Goal: Task Accomplishment & Management: Use online tool/utility

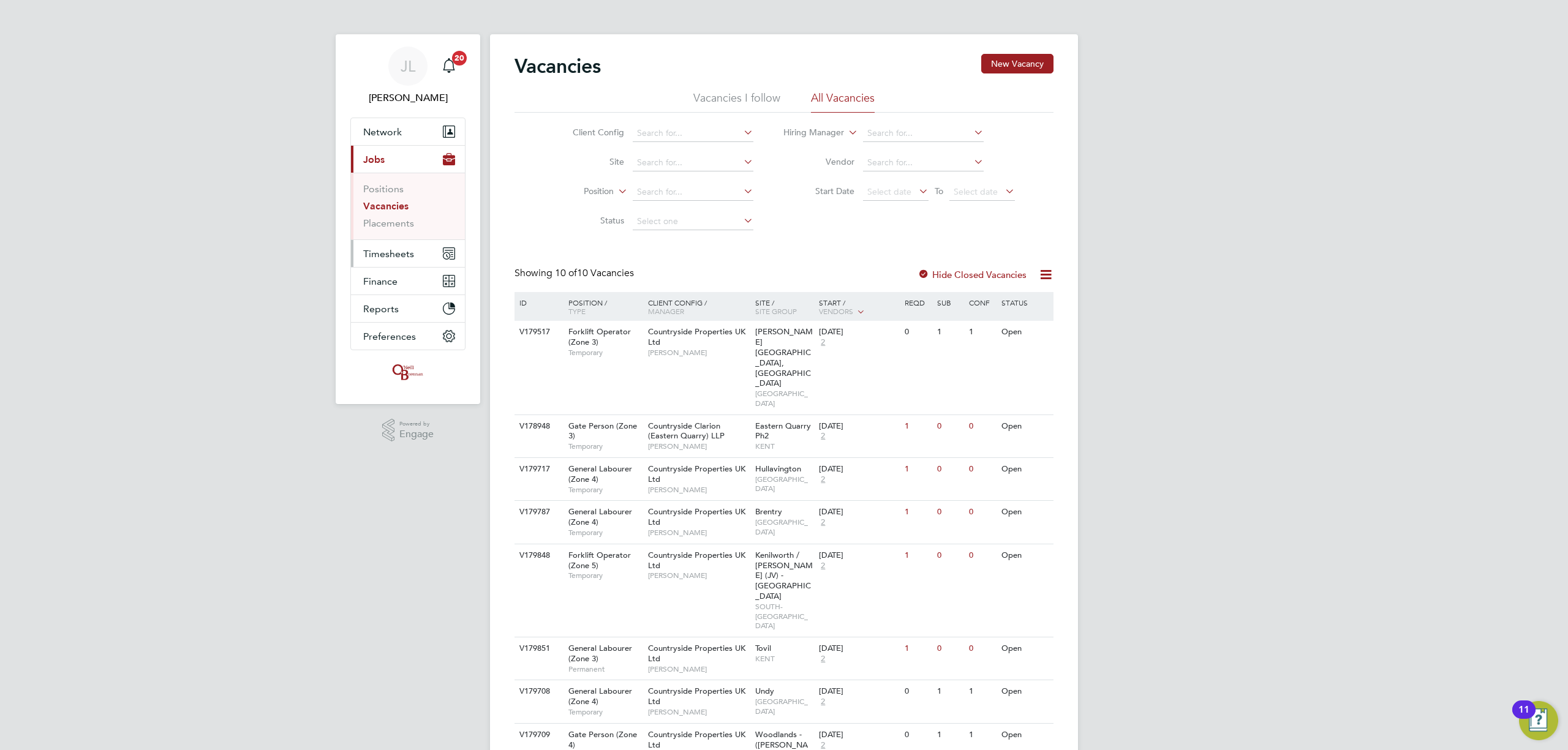
click at [392, 252] on span "Timesheets" at bounding box center [389, 254] width 51 height 12
click at [398, 217] on link "Timesheets" at bounding box center [389, 216] width 51 height 12
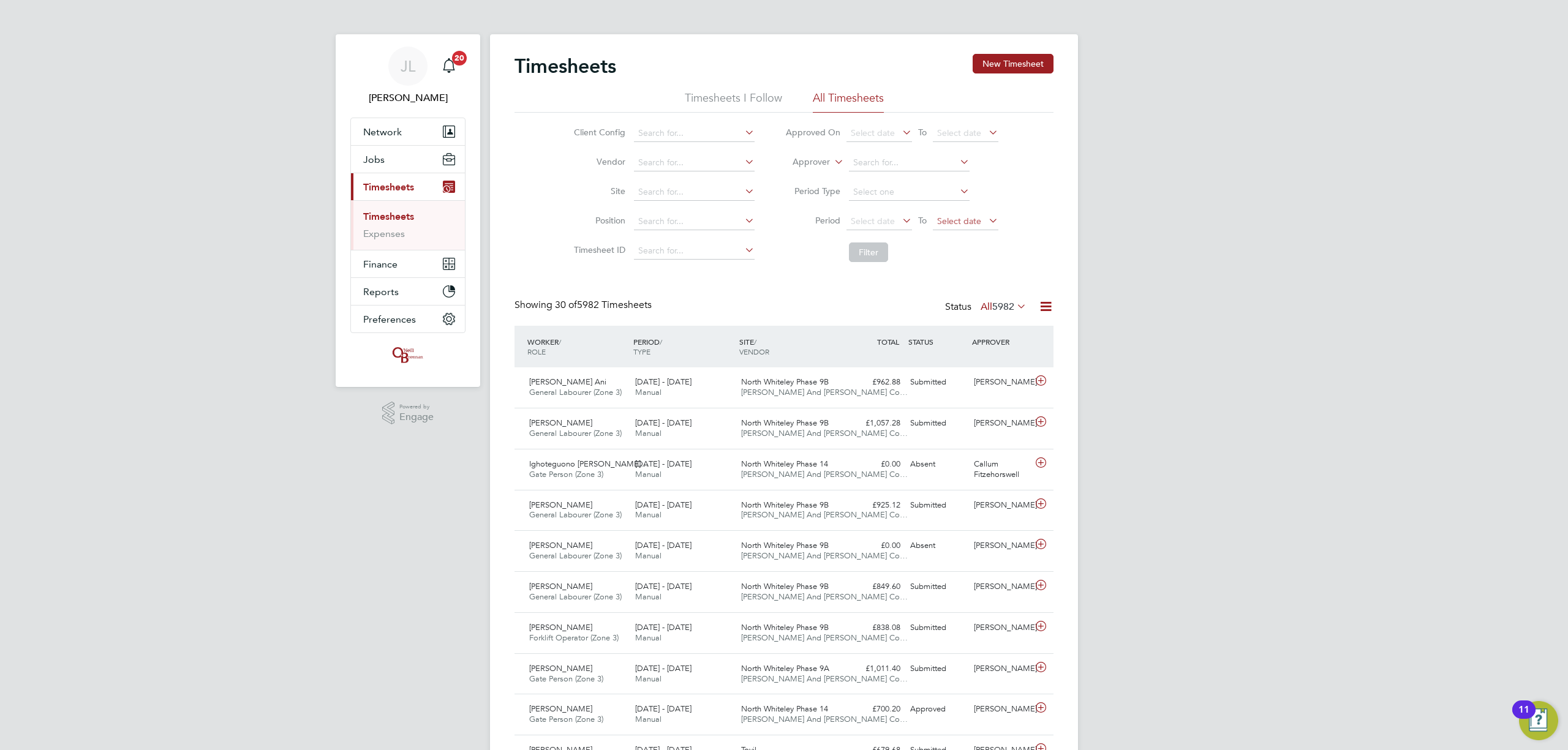
click at [956, 218] on span "Select date" at bounding box center [959, 221] width 44 height 11
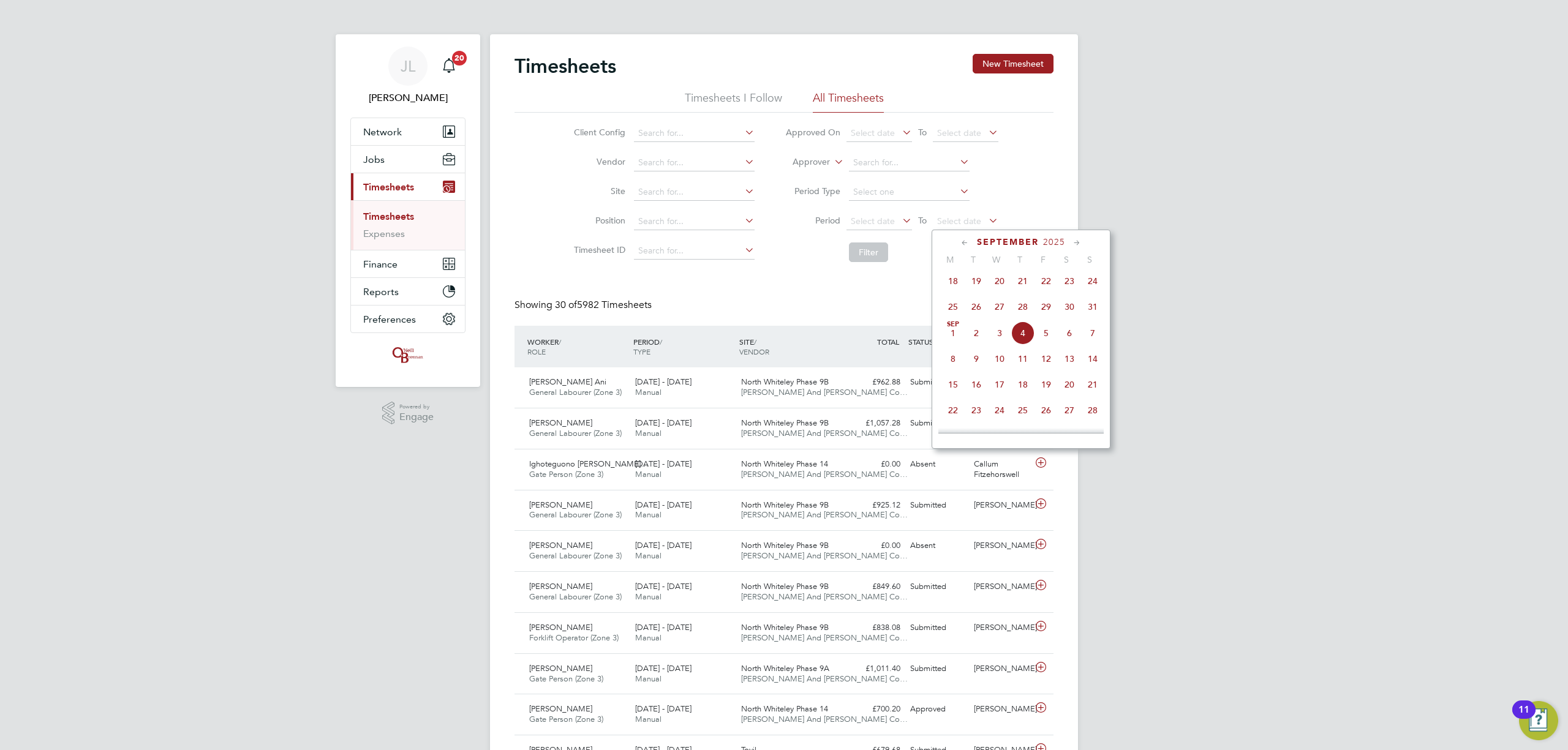
click at [1090, 287] on span "24" at bounding box center [1092, 281] width 23 height 23
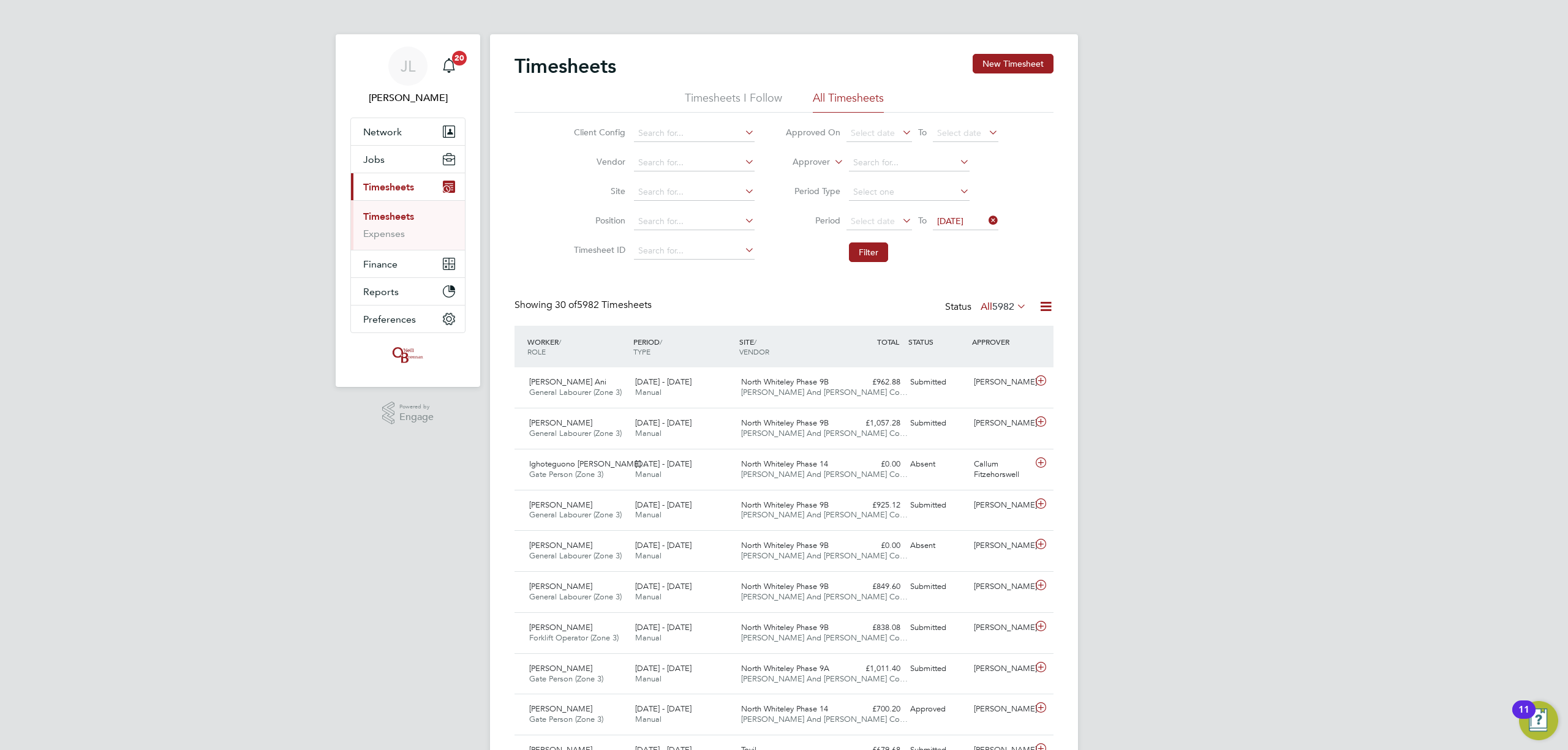
click at [900, 217] on icon at bounding box center [900, 221] width 0 height 17
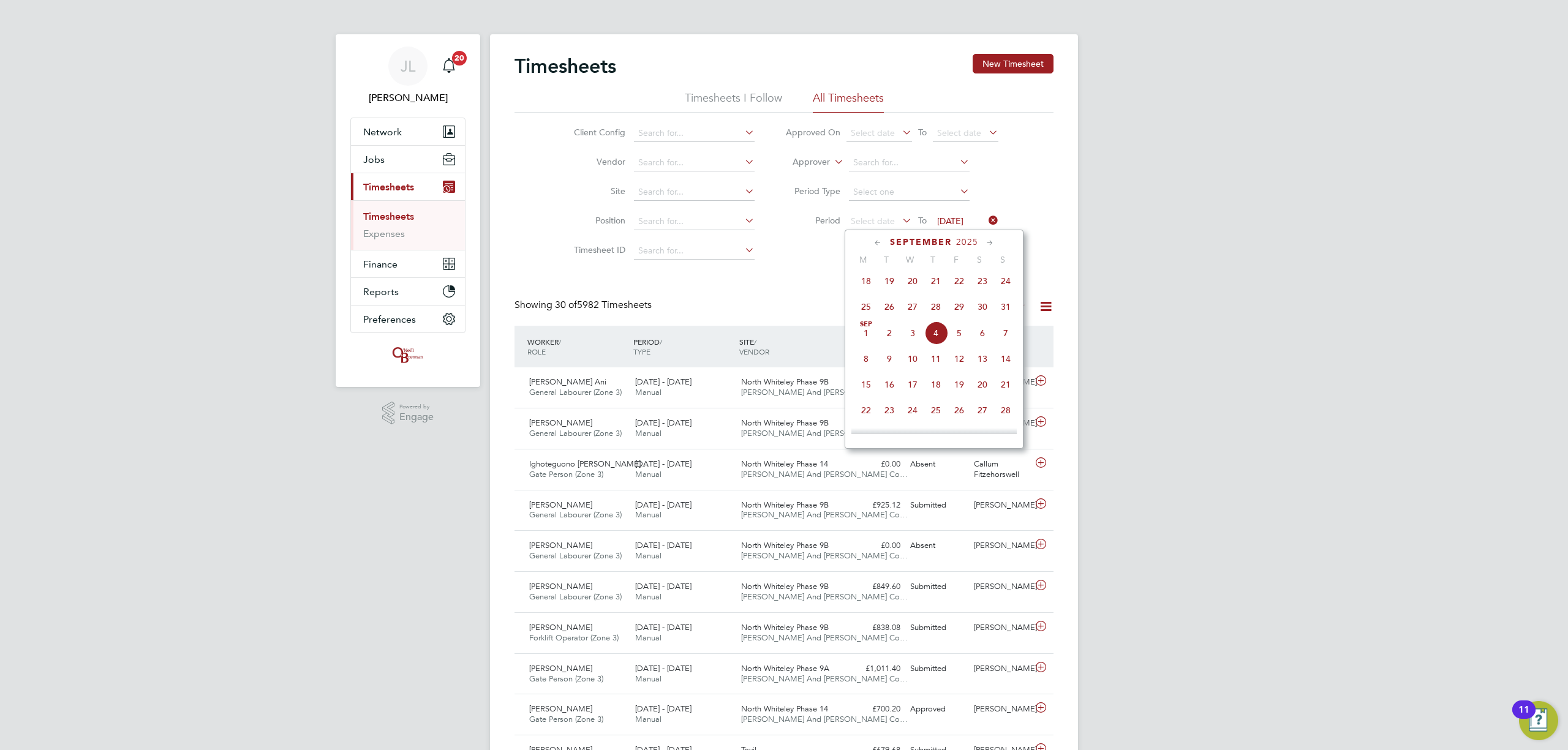
click at [866, 282] on span "18" at bounding box center [866, 281] width 23 height 23
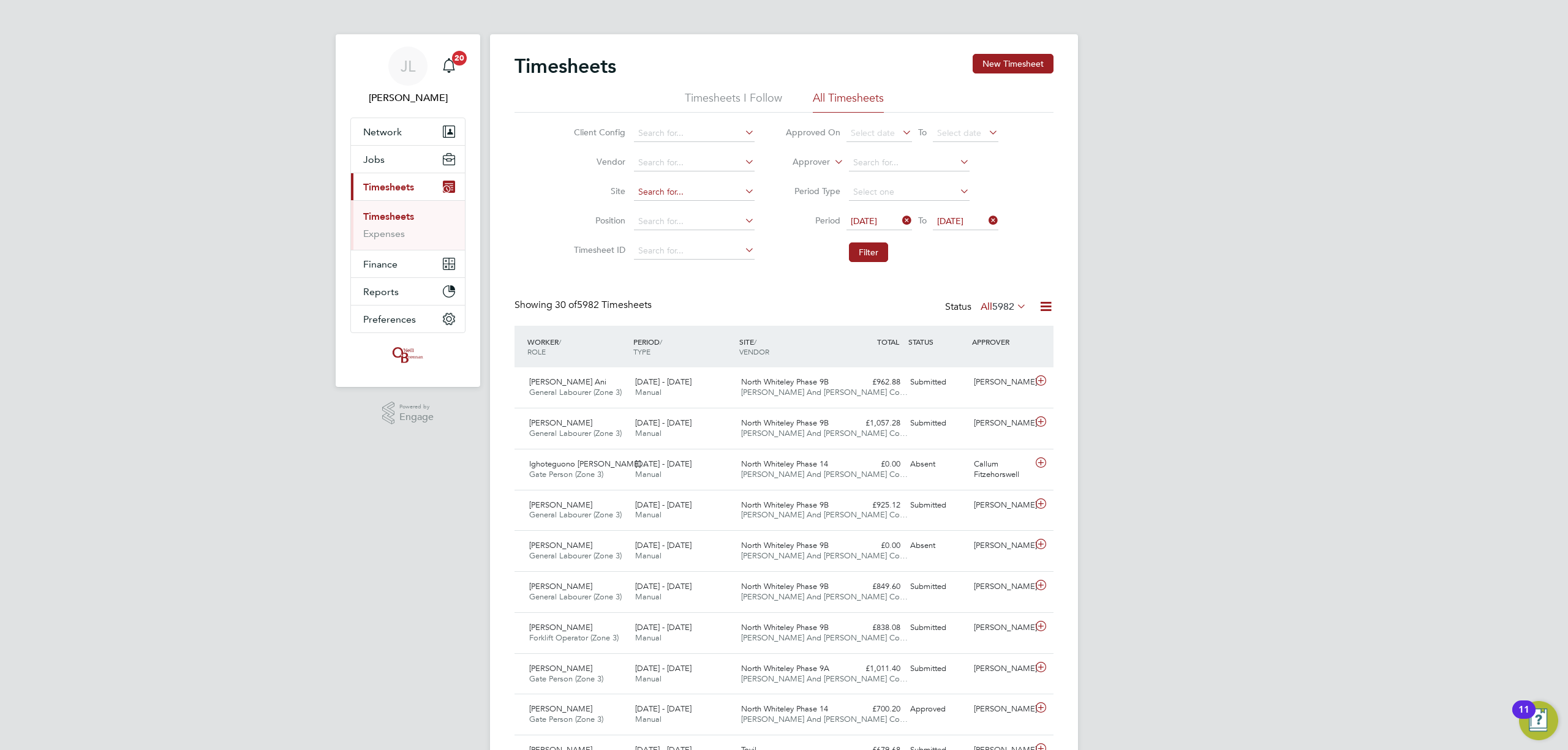
click at [665, 194] on input at bounding box center [694, 192] width 120 height 17
click at [659, 207] on b "Strawberry" at bounding box center [659, 209] width 43 height 11
type input "Strawberry Grange"
click at [870, 251] on button "Filter" at bounding box center [868, 252] width 39 height 20
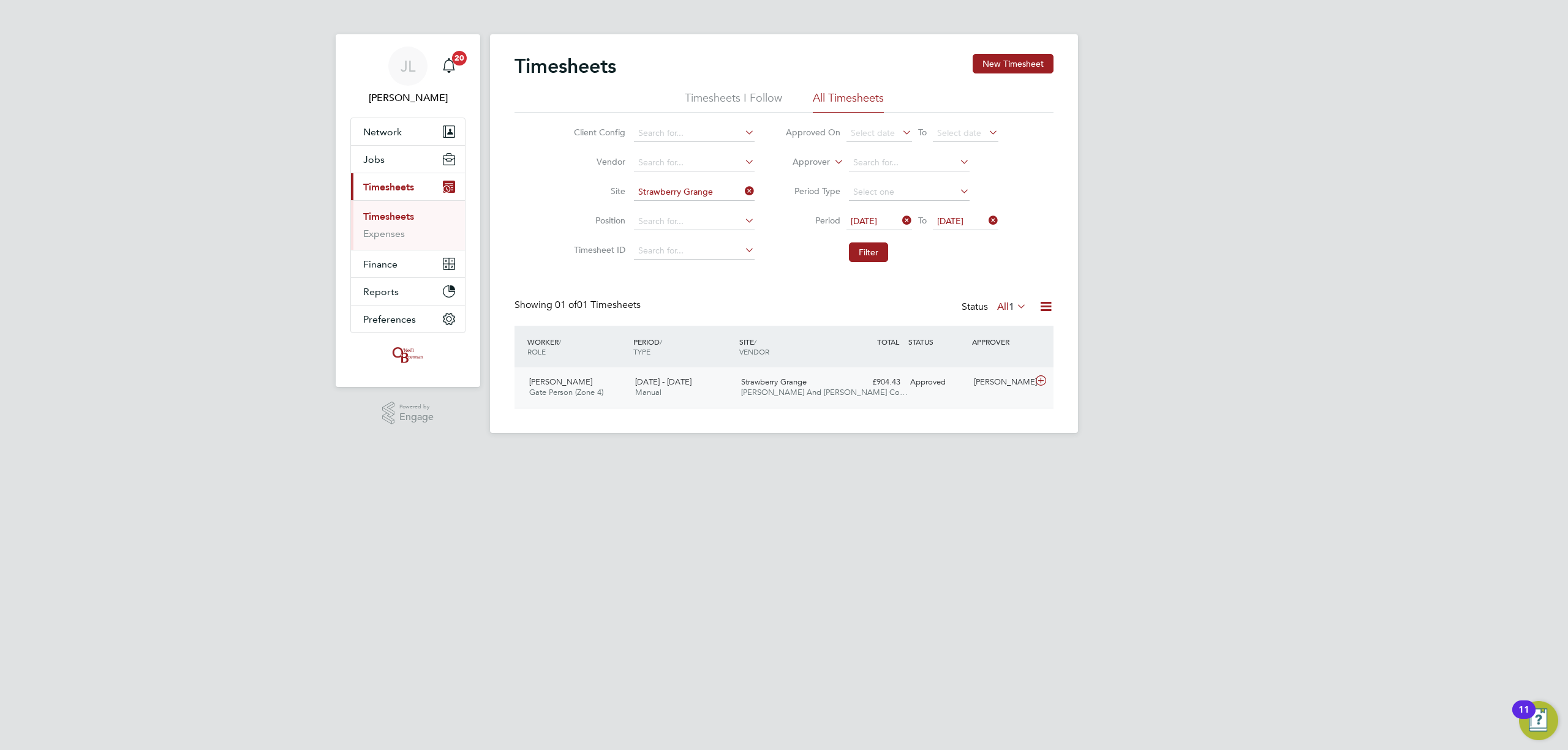
click at [962, 391] on div "Approved" at bounding box center [936, 382] width 64 height 20
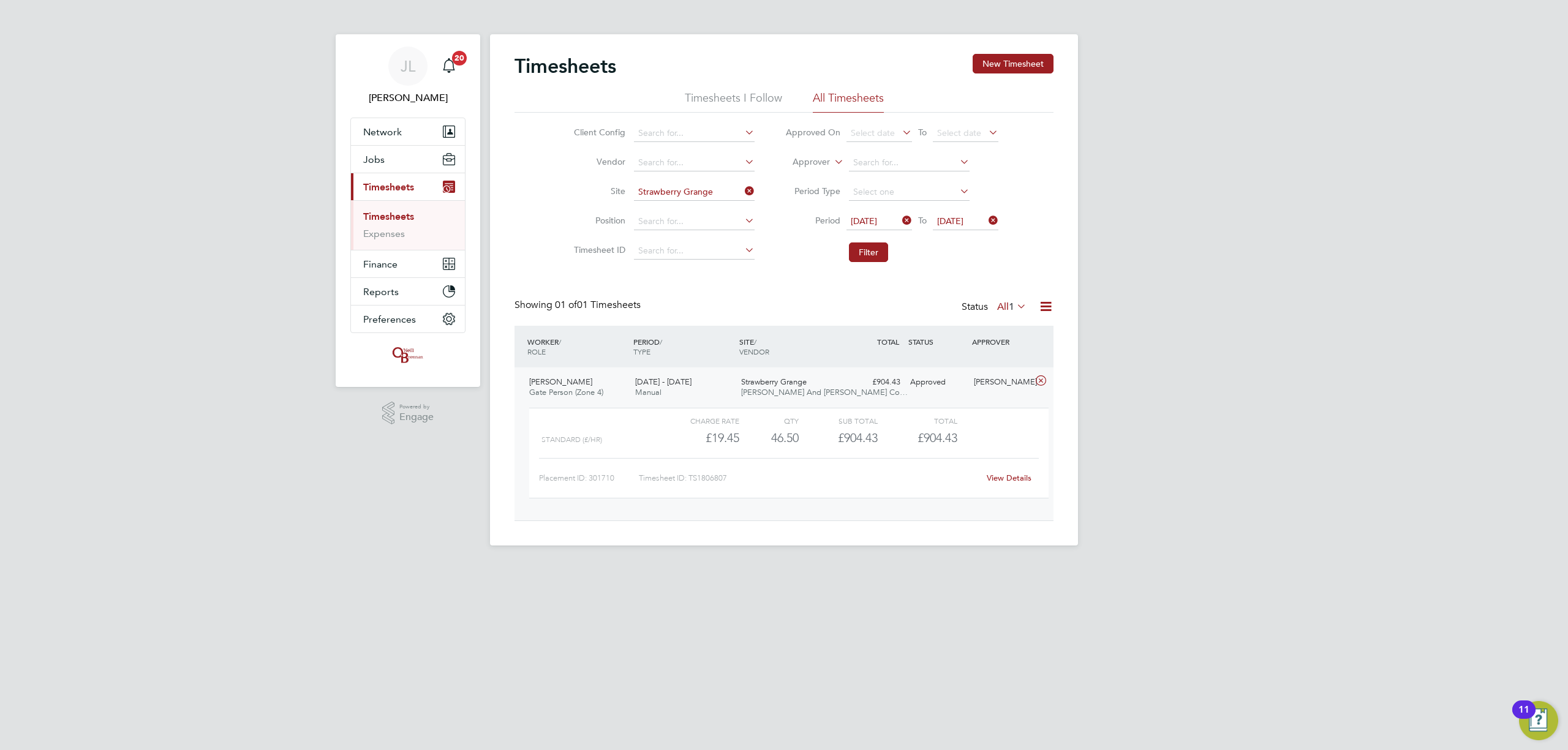
click at [1000, 473] on div "View Details" at bounding box center [1008, 478] width 60 height 20
click at [1001, 476] on link "View Details" at bounding box center [1009, 478] width 45 height 11
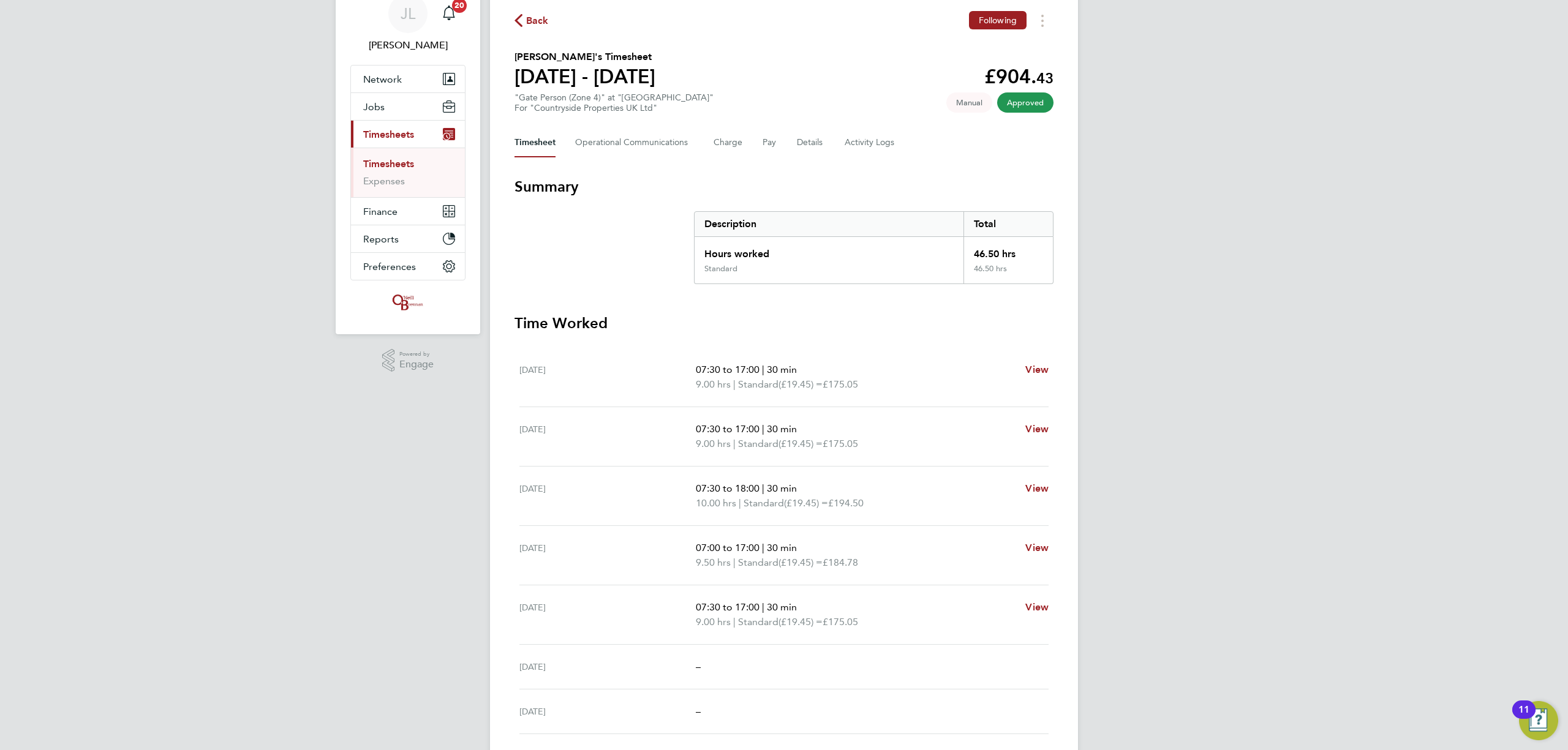
scroll to position [81, 0]
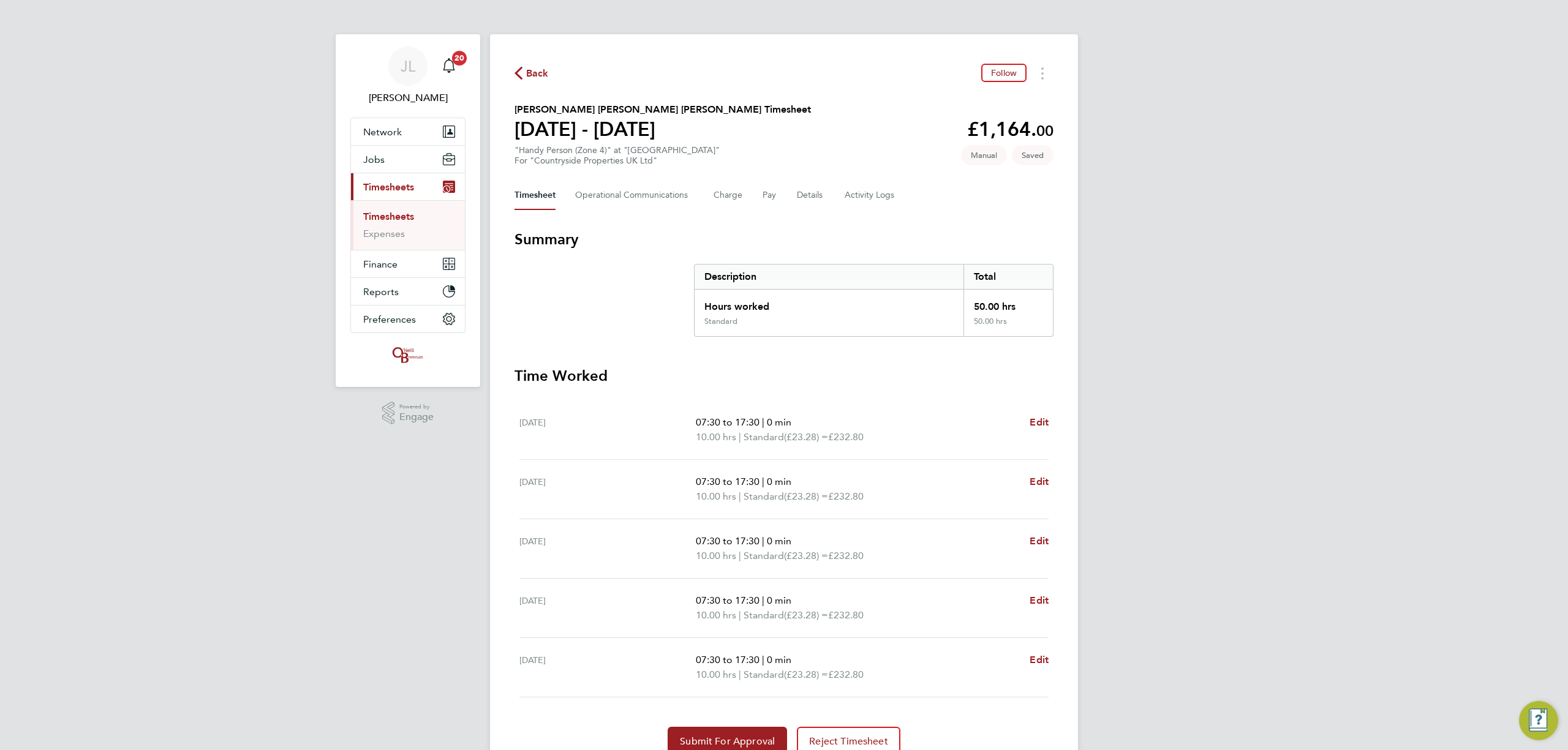
scroll to position [56, 0]
